Goal: Obtain resource: Download file/media

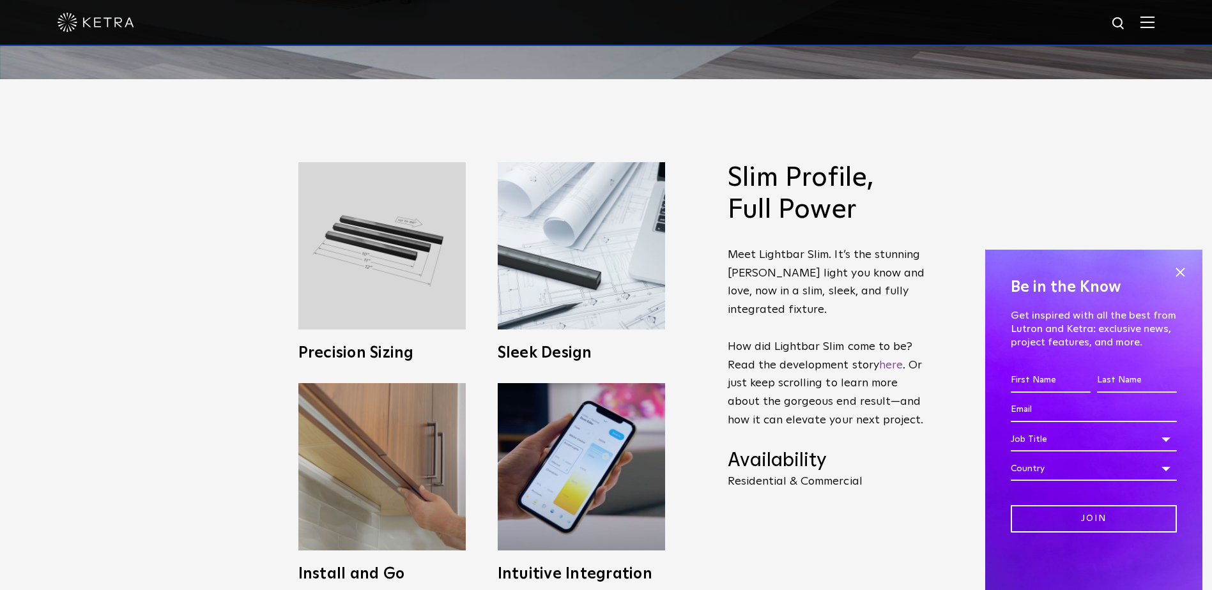
scroll to position [575, 0]
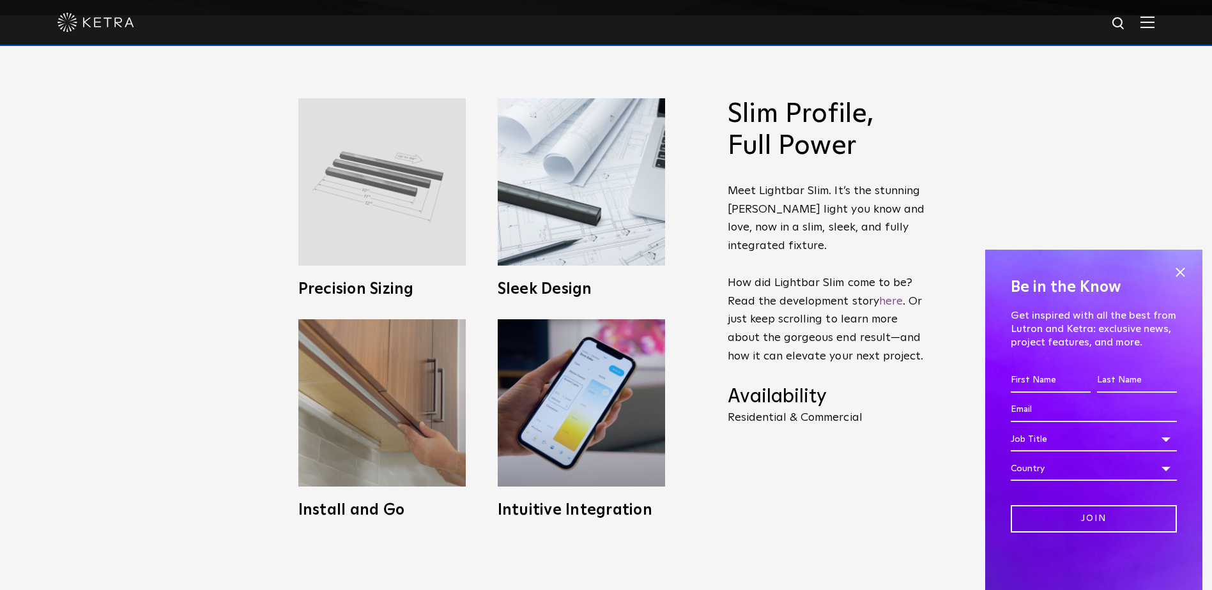
click at [375, 230] on img at bounding box center [381, 181] width 167 height 167
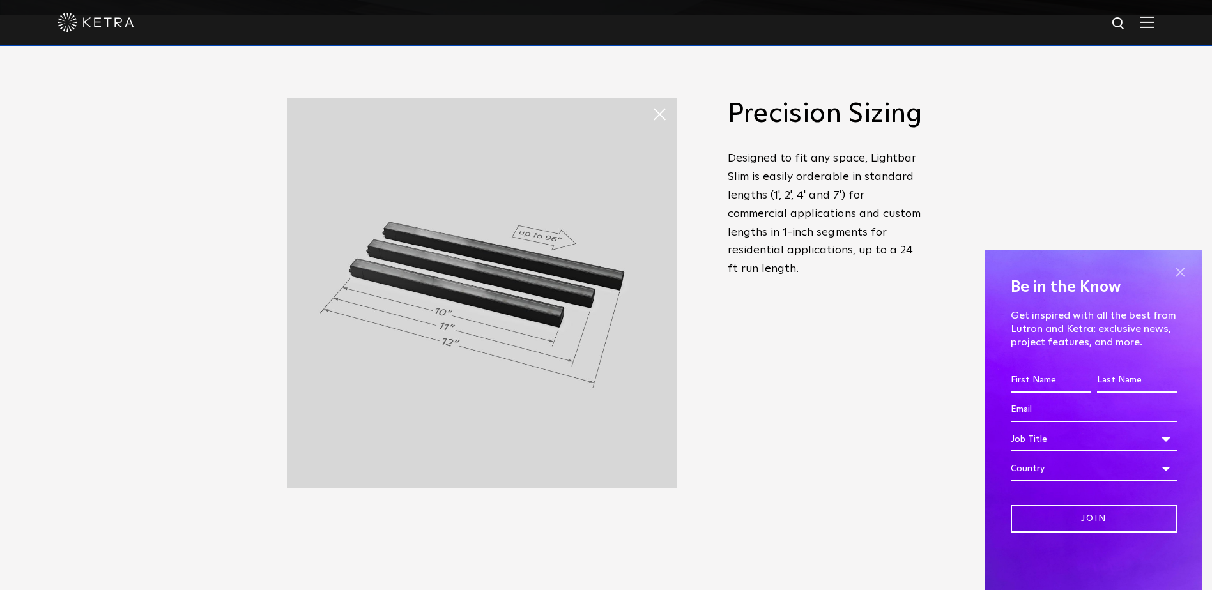
click at [1178, 273] on span at bounding box center [1179, 272] width 19 height 19
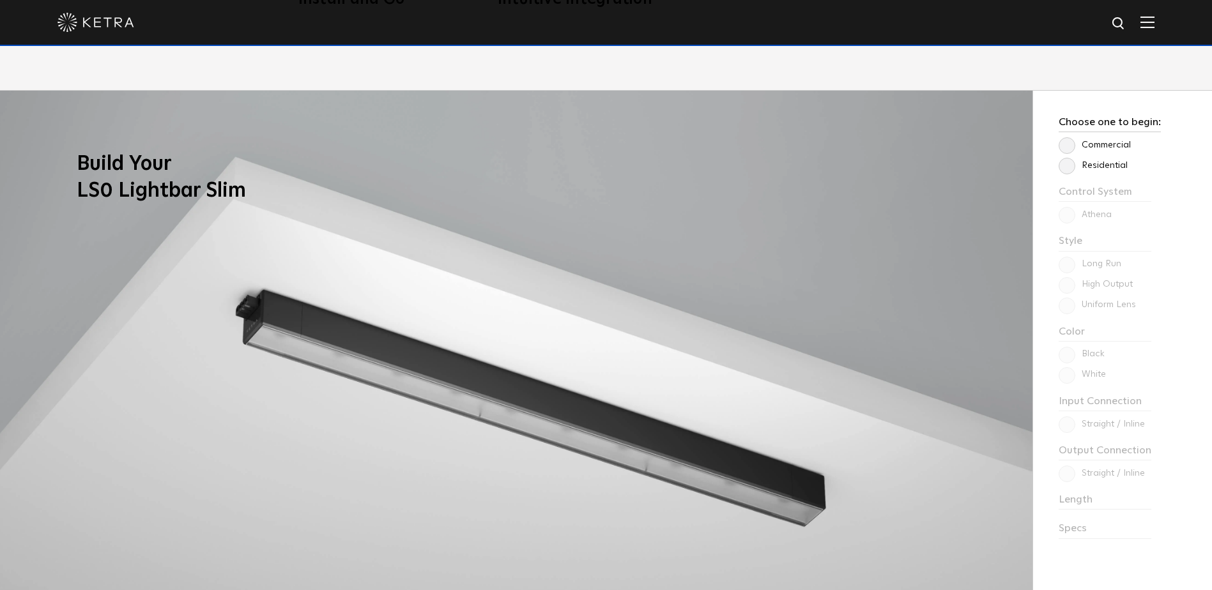
scroll to position [1022, 0]
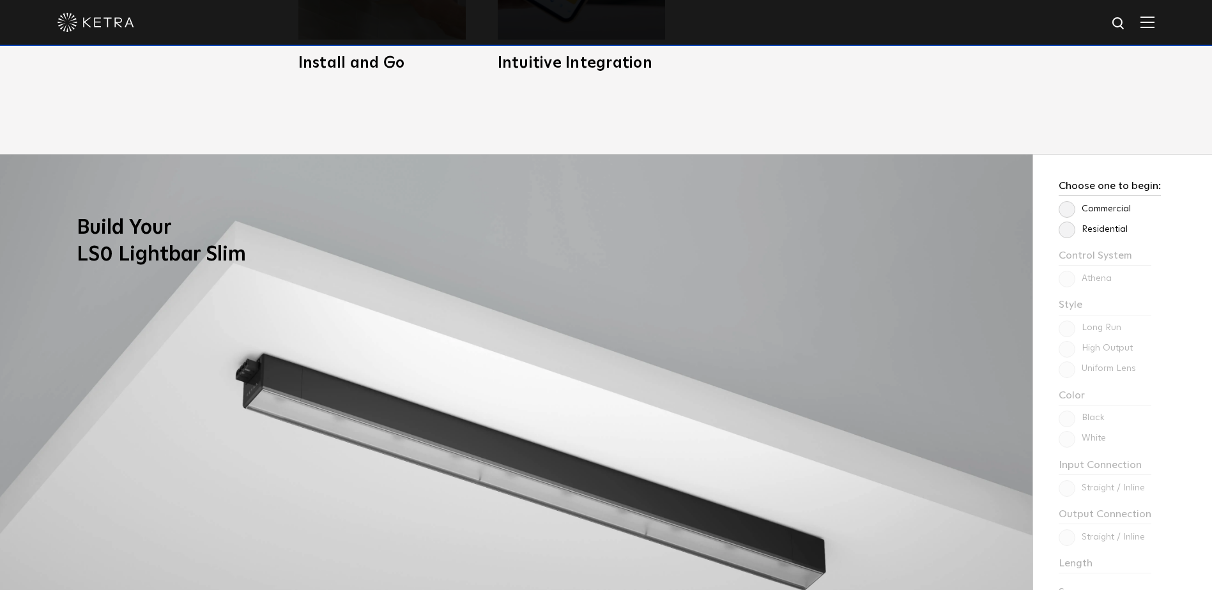
click at [1071, 208] on label "Commercial" at bounding box center [1094, 209] width 72 height 11
click at [0, 0] on input "Commercial" at bounding box center [0, 0] width 0 height 0
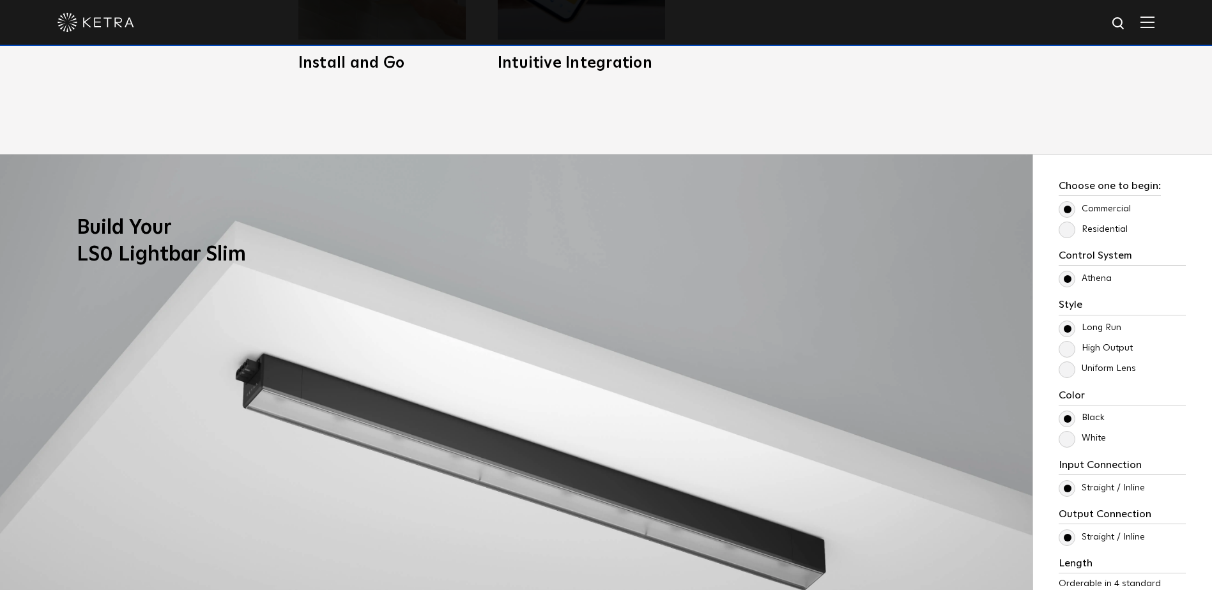
scroll to position [1086, 0]
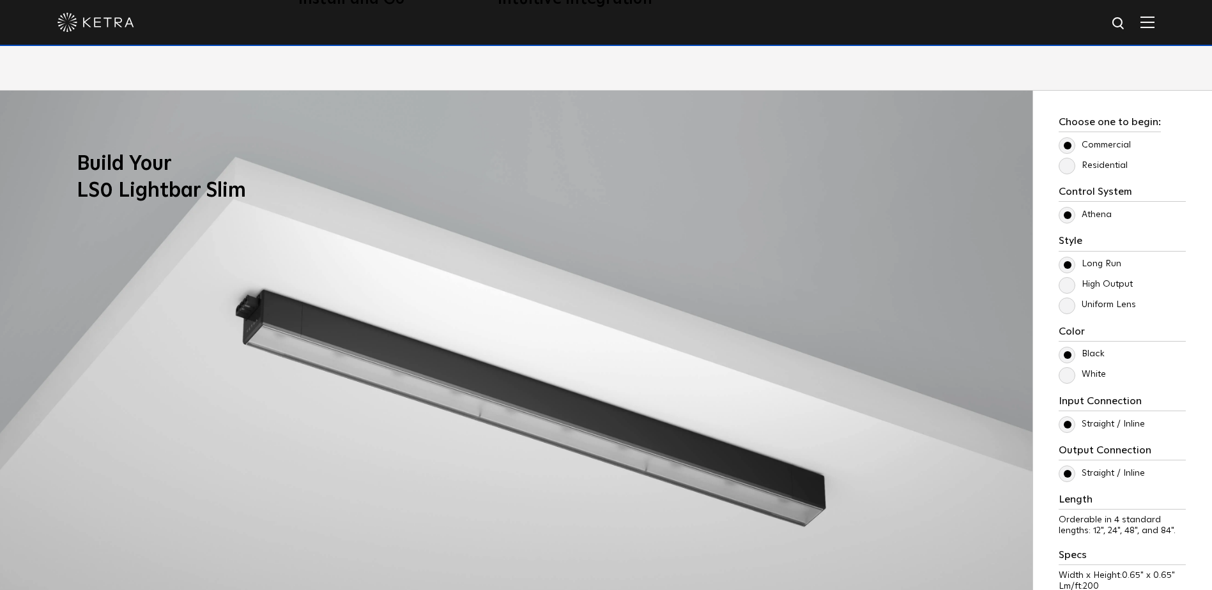
click at [1073, 374] on label "White" at bounding box center [1081, 374] width 47 height 11
click at [0, 0] on input "White" at bounding box center [0, 0] width 0 height 0
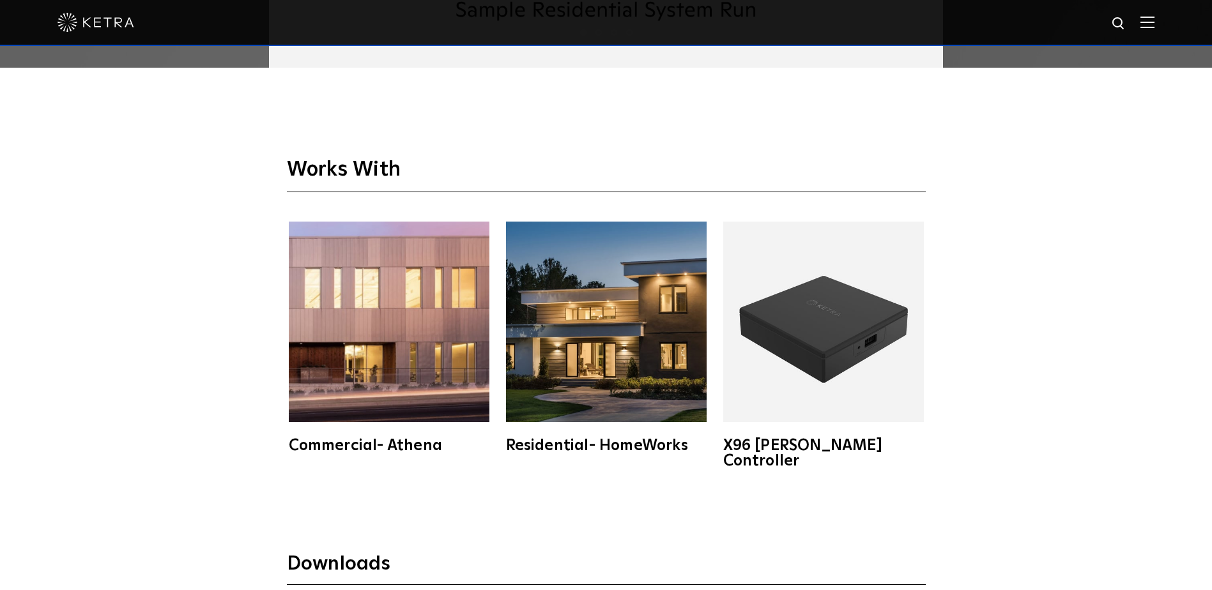
scroll to position [2491, 0]
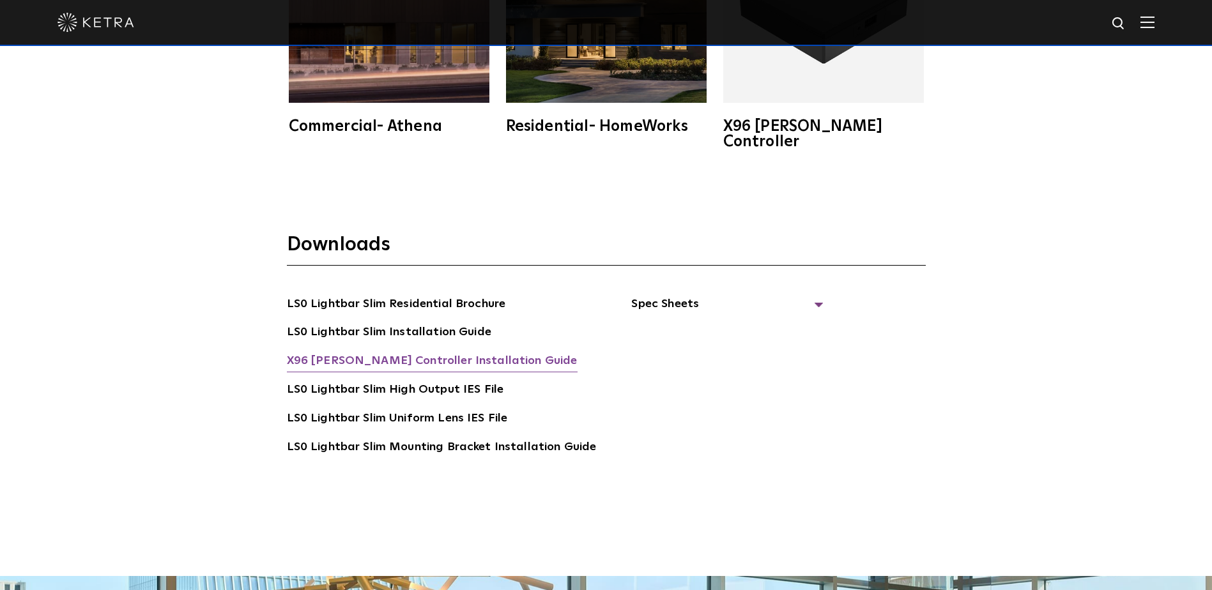
click at [375, 352] on link "X96 [PERSON_NAME] Controller Installation Guide" at bounding box center [432, 362] width 291 height 20
click at [644, 295] on span "Spec Sheets" at bounding box center [727, 309] width 192 height 28
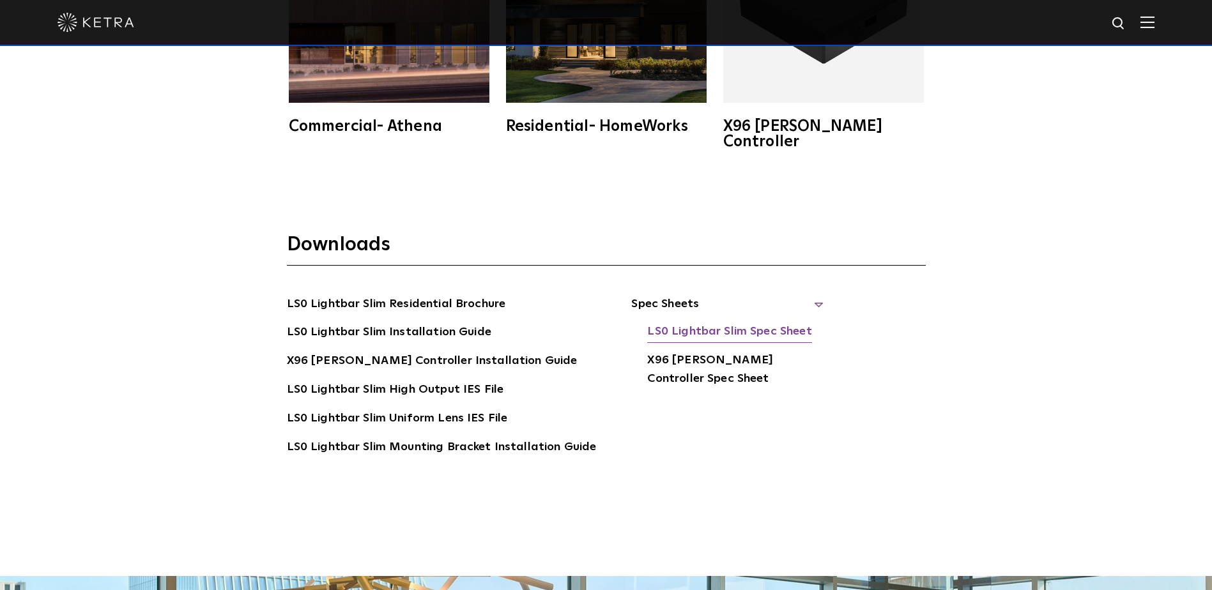
click at [726, 323] on link "LS0 Lightbar Slim Spec Sheet" at bounding box center [729, 333] width 164 height 20
